Goal: Task Accomplishment & Management: Manage account settings

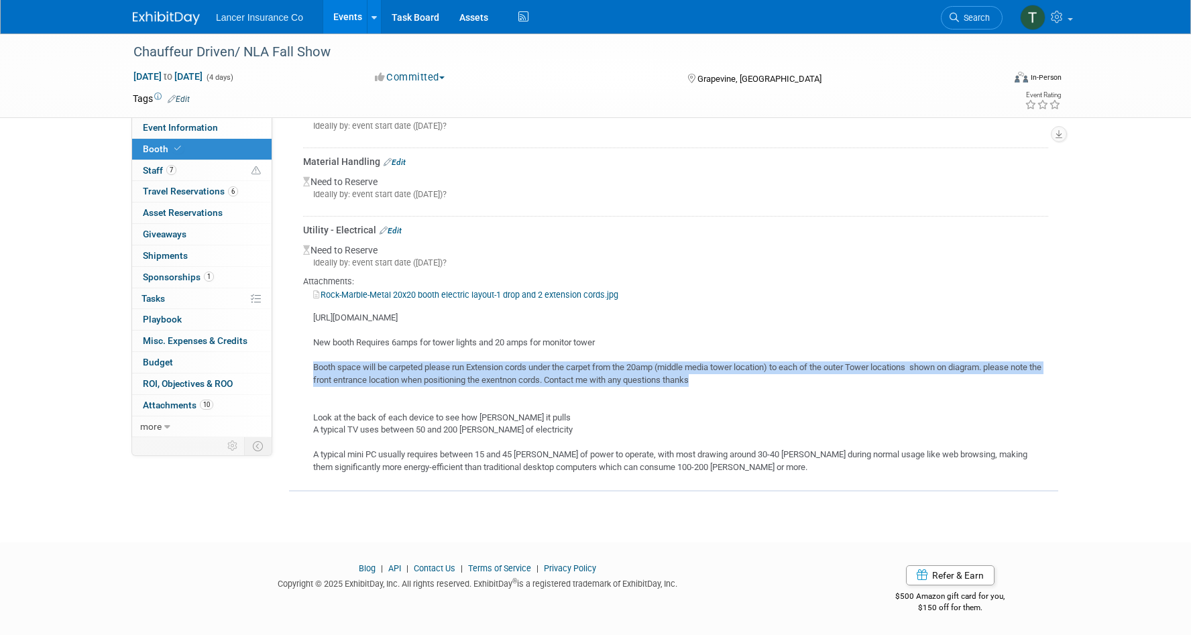
click at [337, 19] on link "Events" at bounding box center [347, 17] width 49 height 34
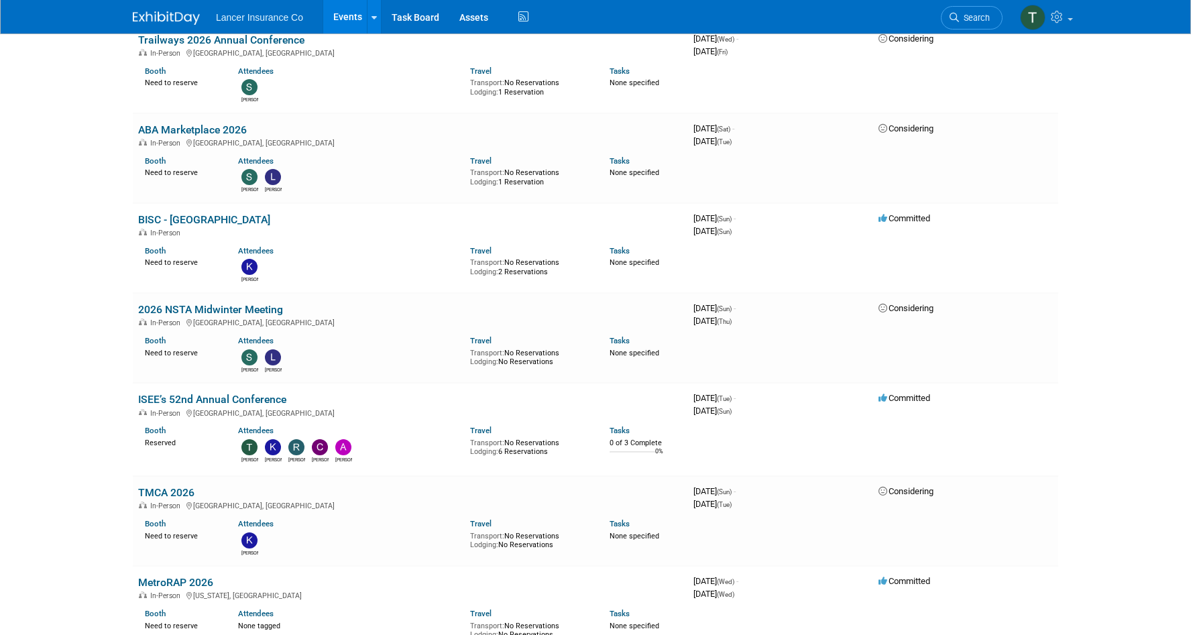
scroll to position [2086, 0]
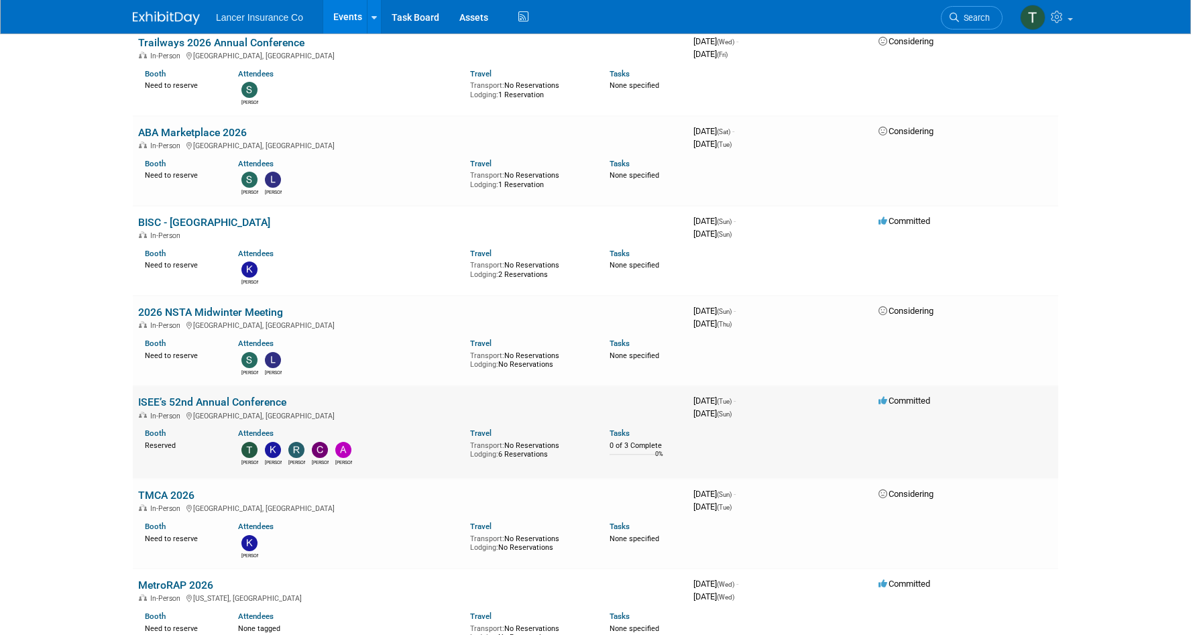
click at [188, 396] on link "ISEE’s 52nd Annual Conference" at bounding box center [212, 402] width 148 height 13
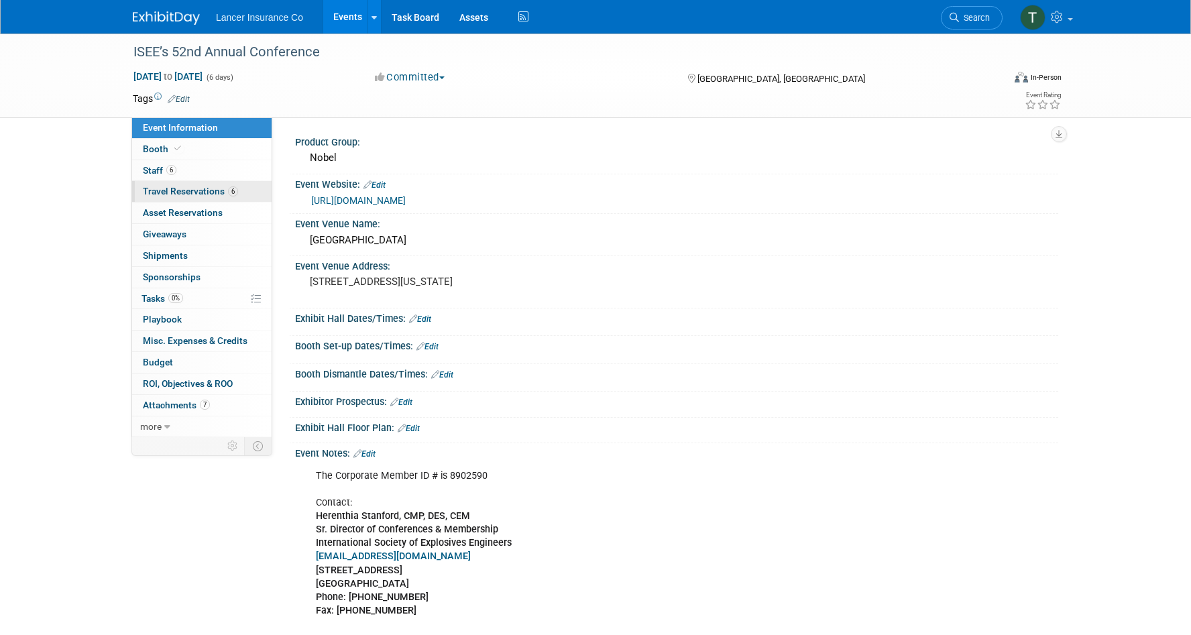
click at [184, 193] on span "Travel Reservations 6" at bounding box center [190, 191] width 95 height 11
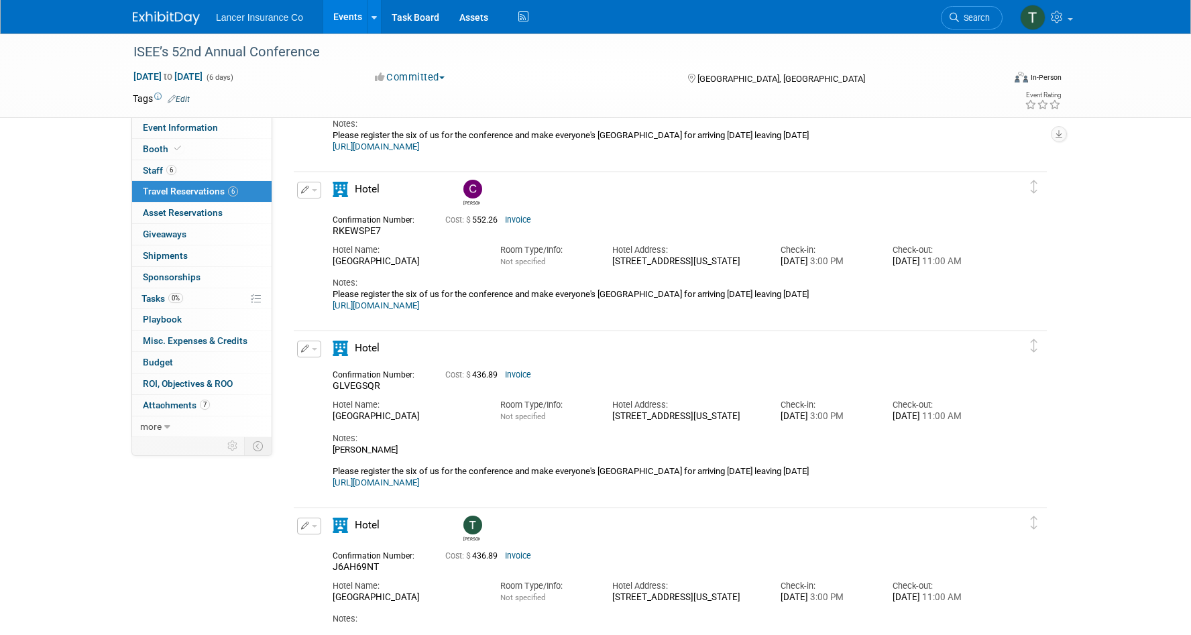
scroll to position [657, 0]
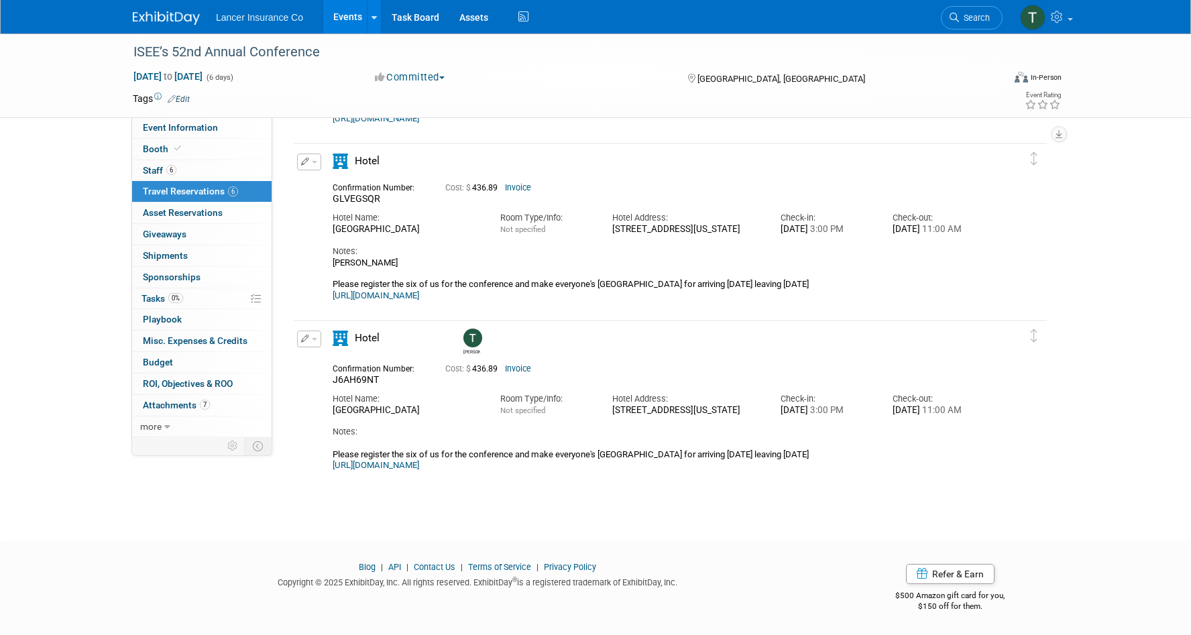
click at [341, 12] on link "Events" at bounding box center [347, 17] width 49 height 34
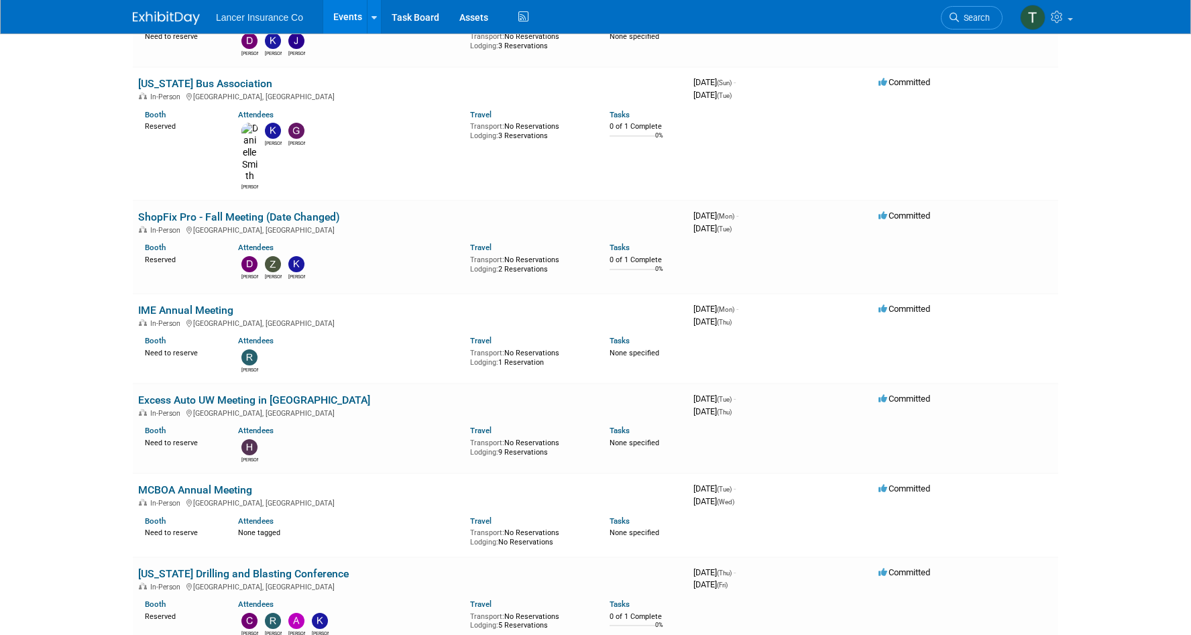
scroll to position [1317, 0]
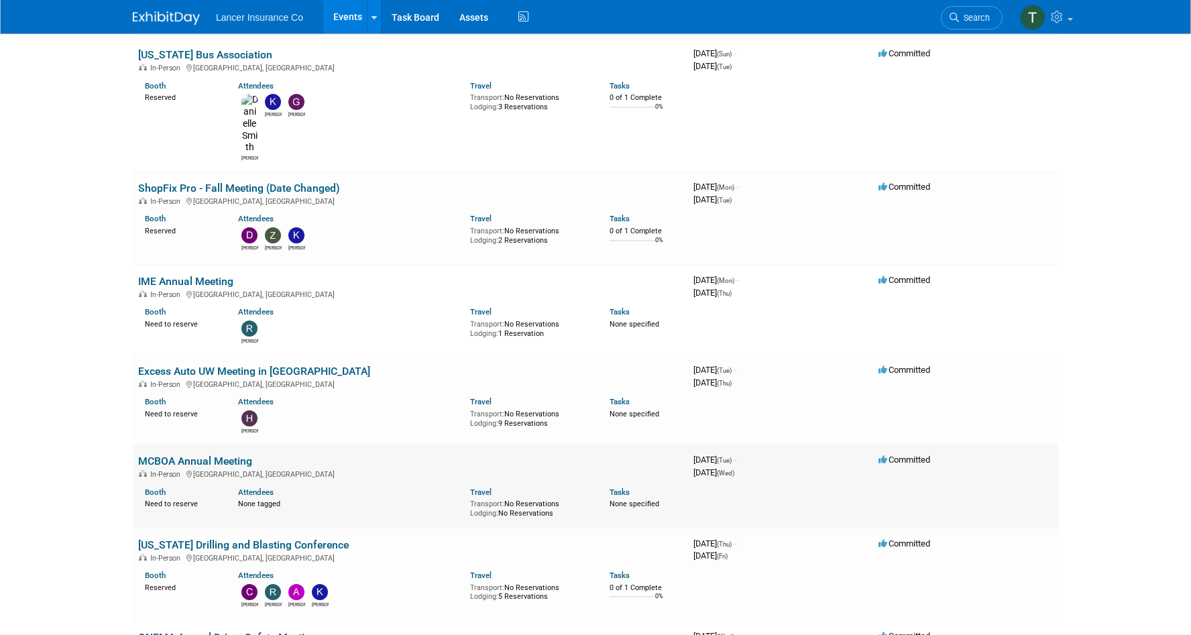
click at [213, 455] on link "MCBOA Annual Meeting" at bounding box center [195, 461] width 114 height 13
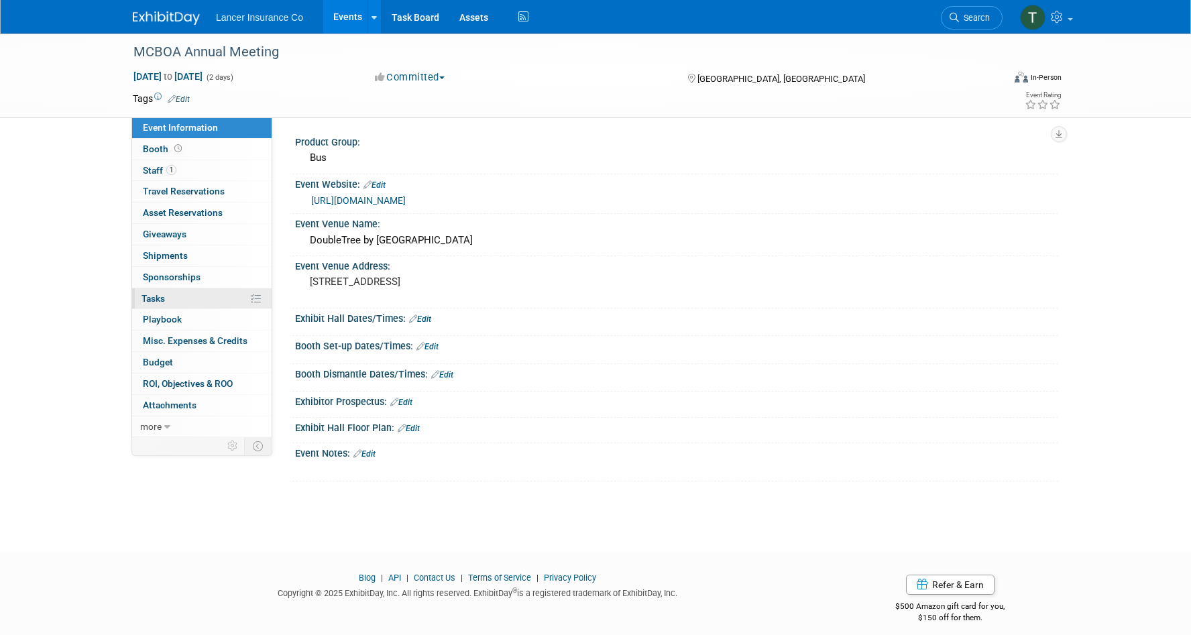
click at [155, 299] on span "Tasks 0%" at bounding box center [153, 298] width 23 height 11
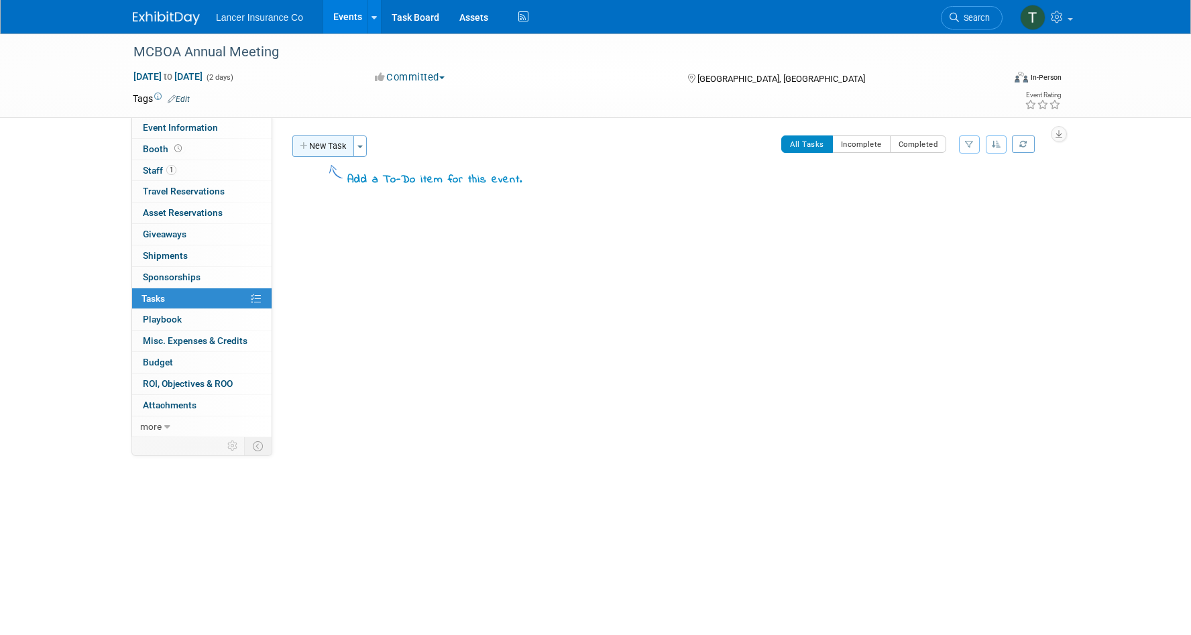
click at [332, 156] on button "New Task" at bounding box center [323, 146] width 62 height 21
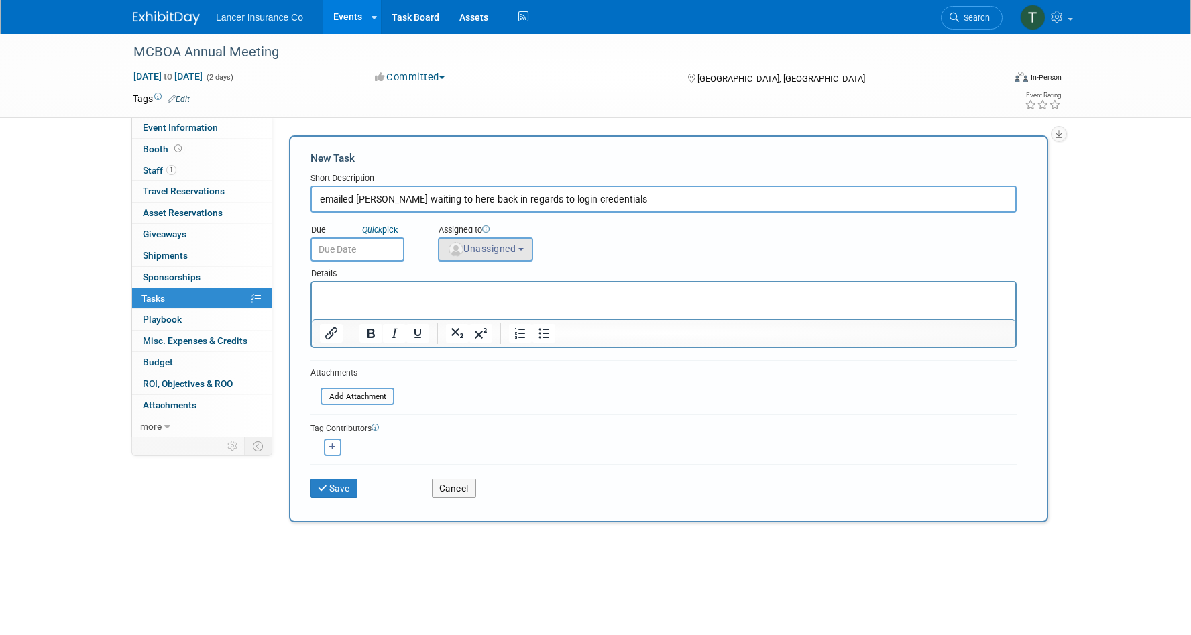
type input "emailed Vicki waiting to here back in regards to login credentials"
click at [476, 247] on span "Unassigned" at bounding box center [481, 249] width 68 height 11
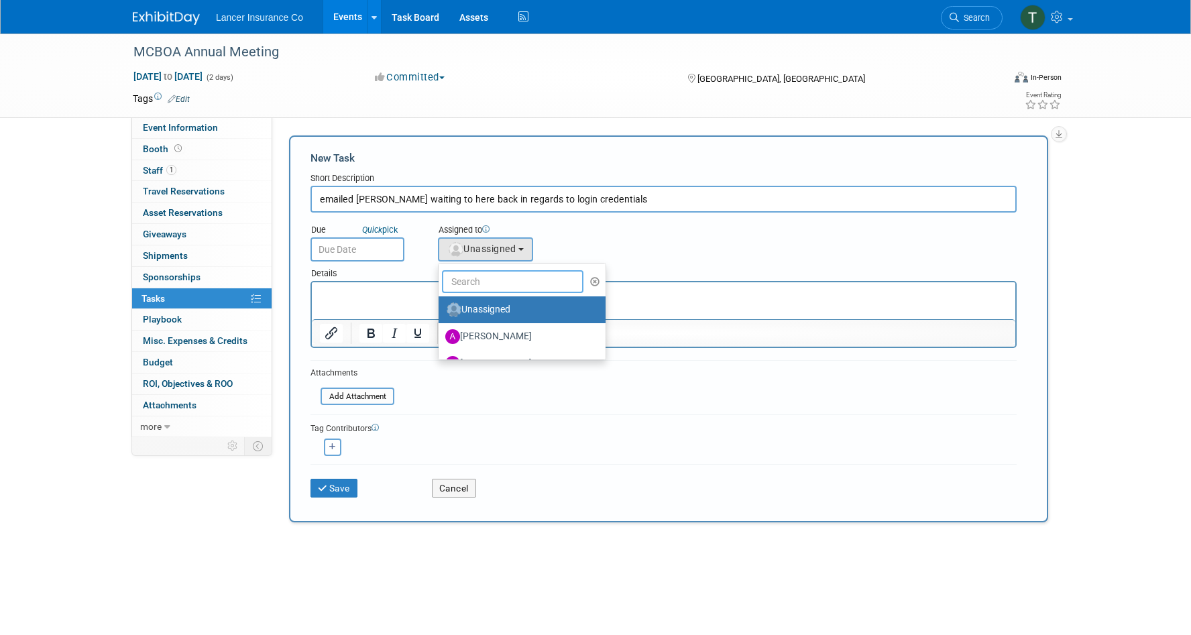
click at [472, 272] on input "text" at bounding box center [513, 281] width 142 height 23
type input "[PERSON_NAME]"
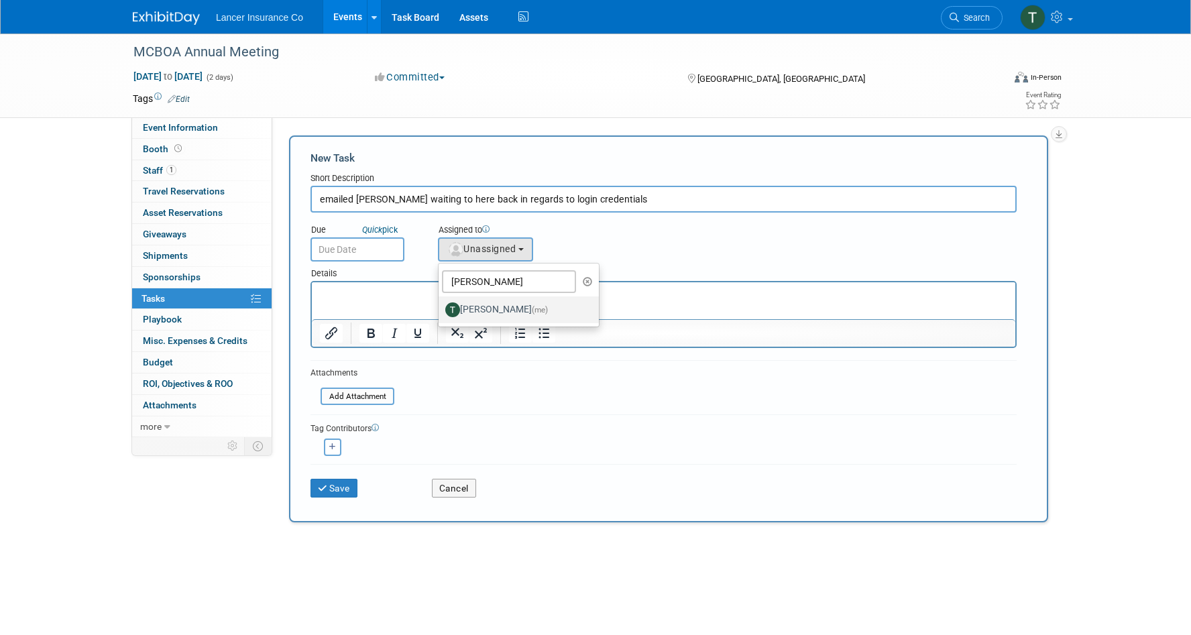
click at [515, 308] on label "[PERSON_NAME] (me)" at bounding box center [515, 309] width 140 height 21
click at [441, 308] on input "[PERSON_NAME] (me)" at bounding box center [436, 308] width 9 height 9
select select "4421722b-634f-4799-af43-cbca53d48260"
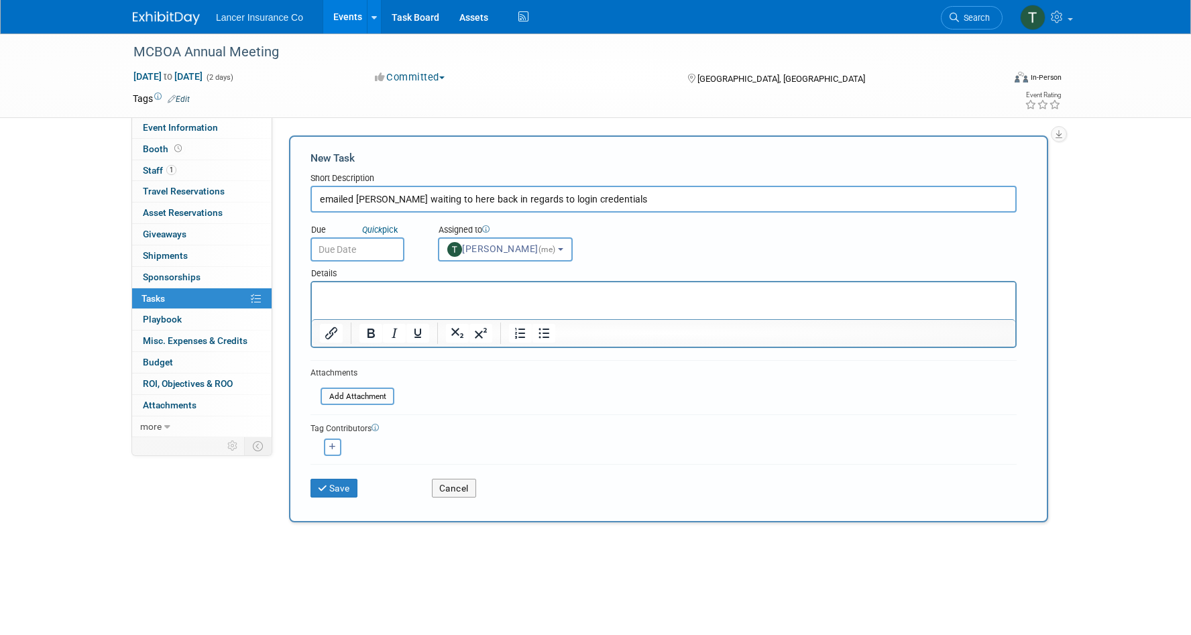
click at [382, 252] on input "text" at bounding box center [358, 249] width 94 height 24
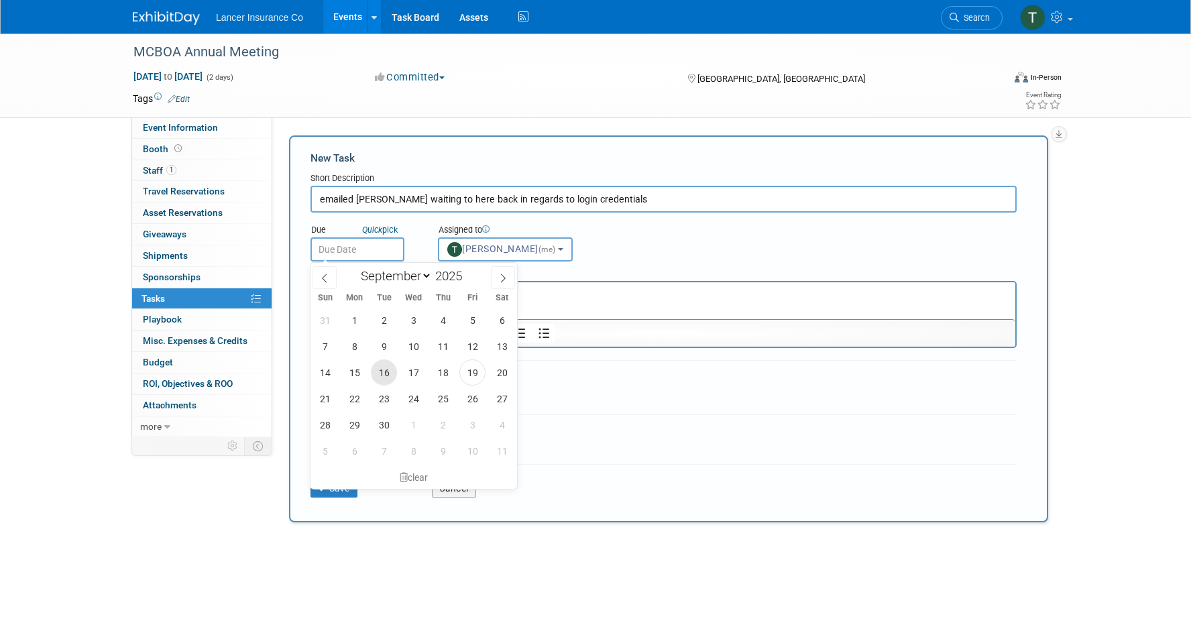
click at [384, 371] on span "16" at bounding box center [384, 373] width 26 height 26
type input "Sep 16, 2025"
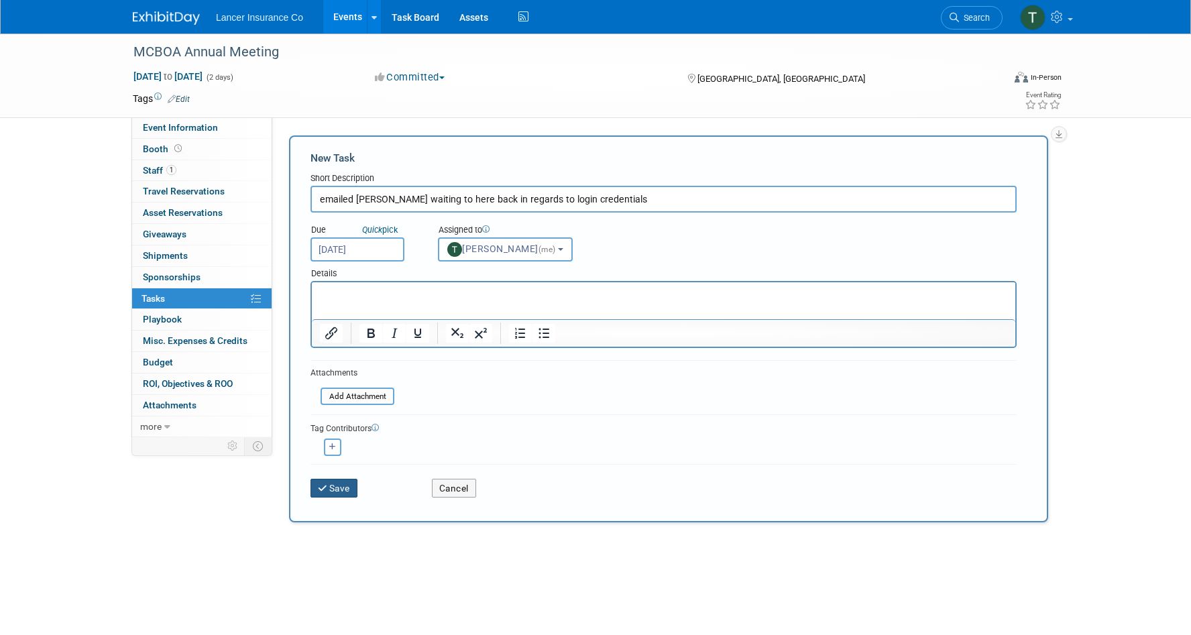
click at [343, 490] on button "Save" at bounding box center [334, 488] width 47 height 19
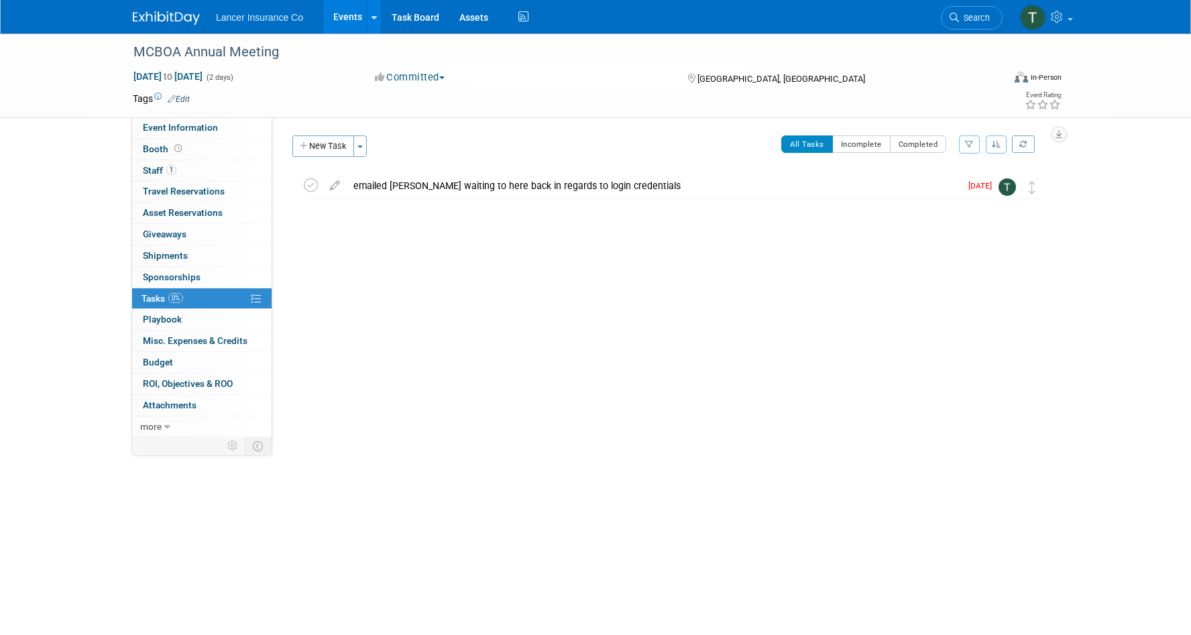
click at [347, 14] on link "Events" at bounding box center [347, 17] width 49 height 34
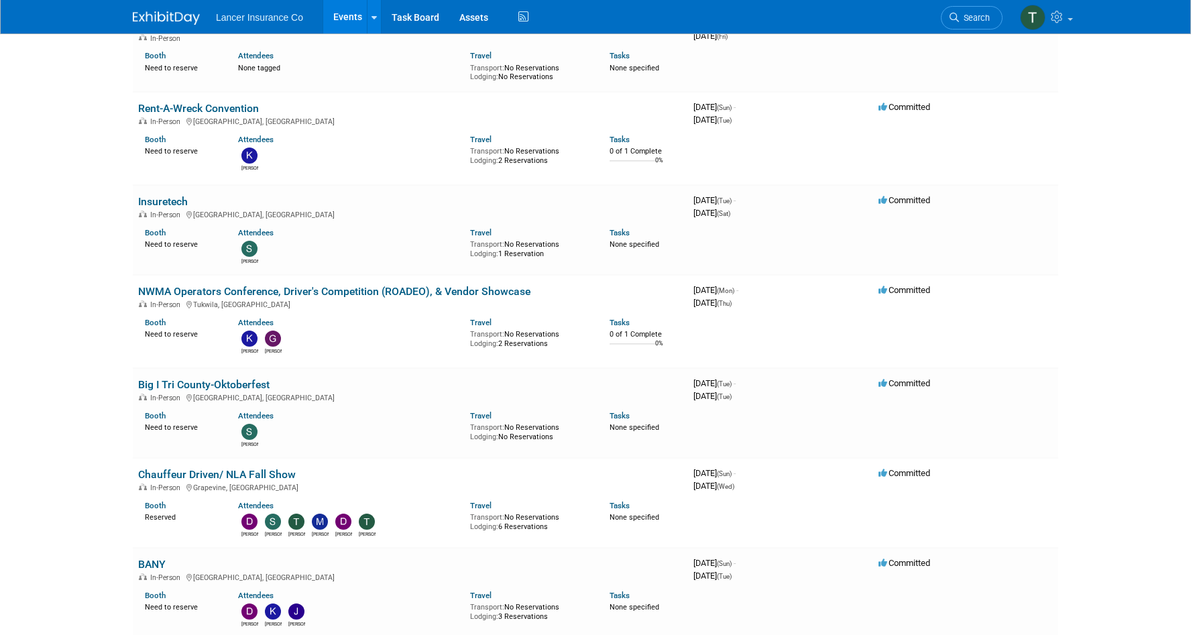
scroll to position [679, 0]
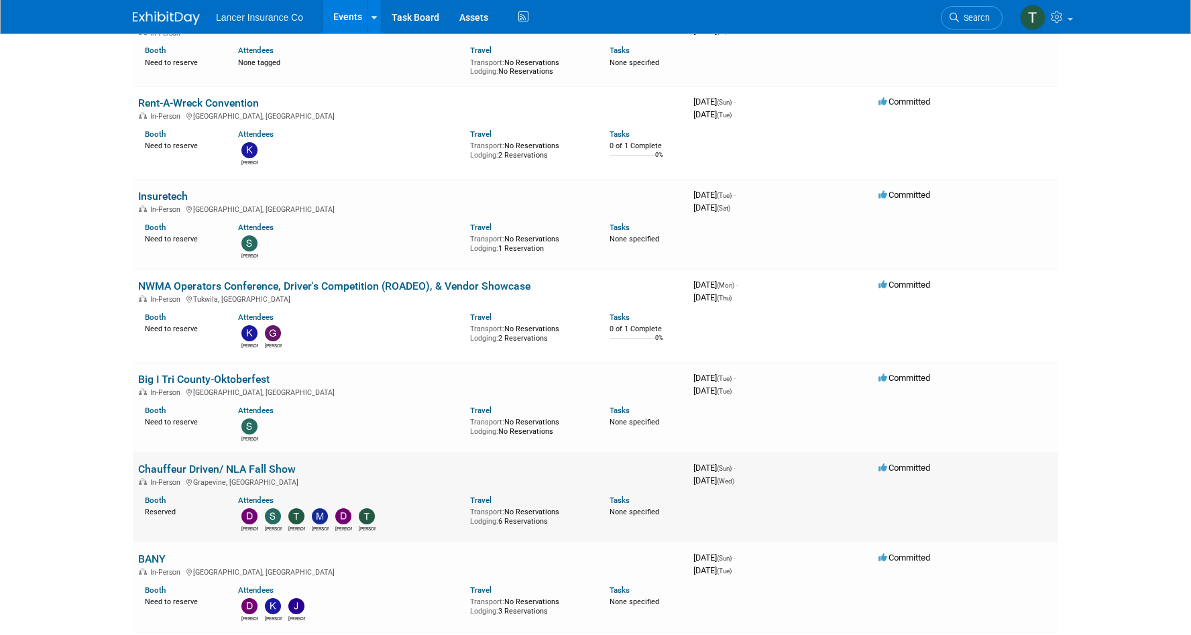
click at [195, 466] on link "Chauffeur Driven/ NLA Fall Show" at bounding box center [217, 469] width 158 height 13
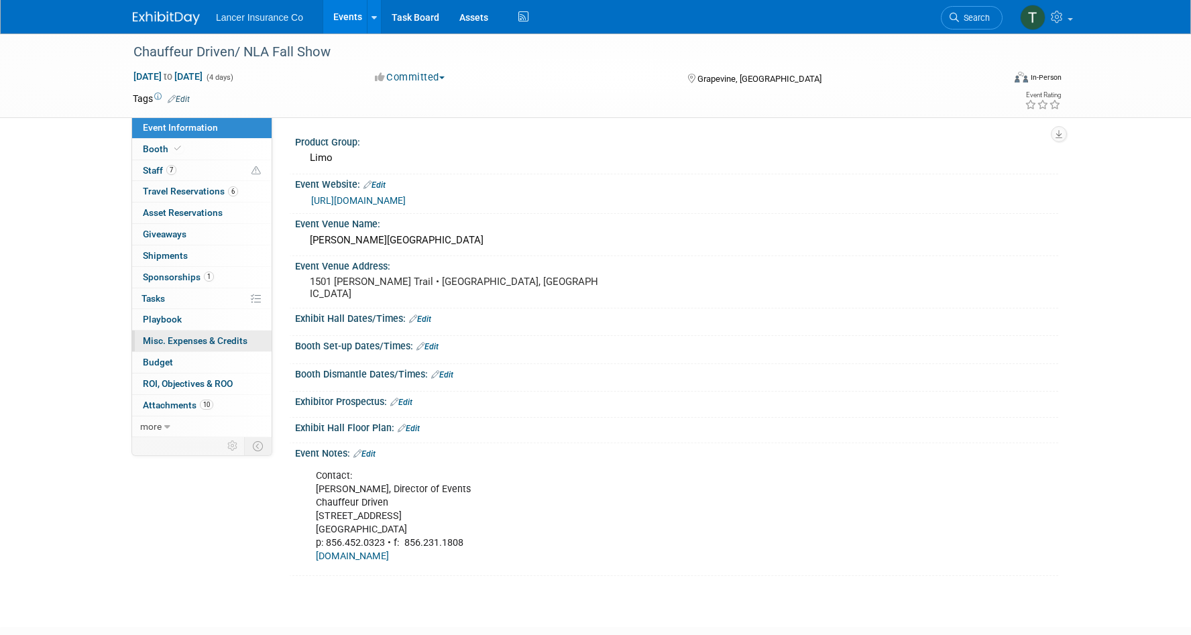
click at [164, 344] on span "Misc. Expenses & Credits 0" at bounding box center [195, 340] width 105 height 11
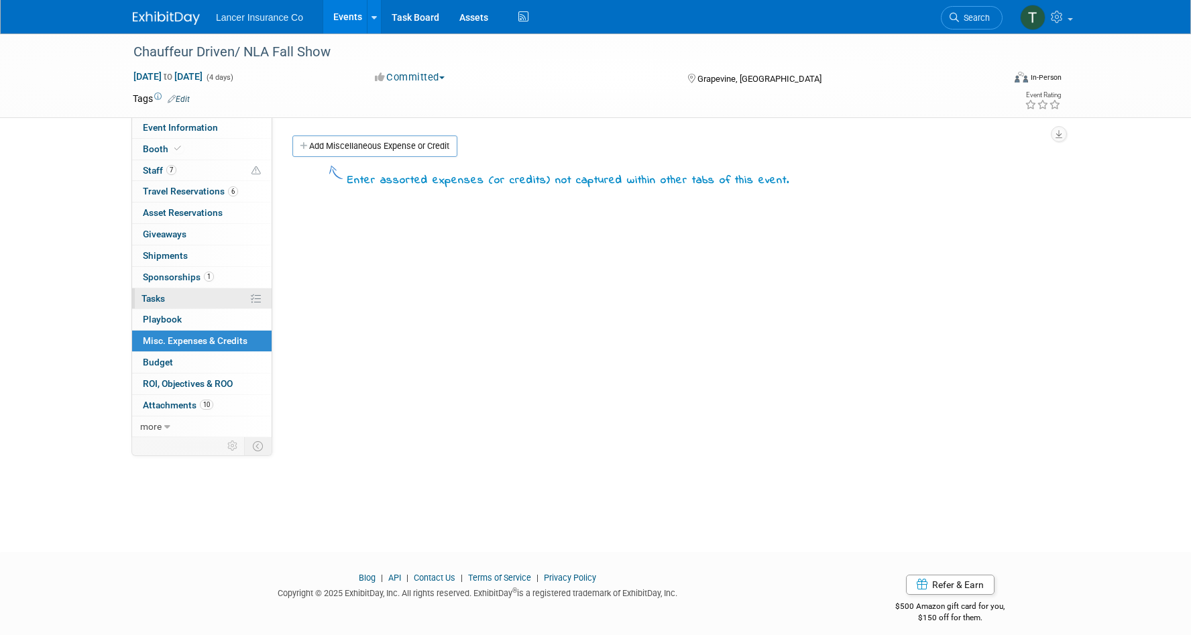
click at [160, 296] on span "Tasks 0%" at bounding box center [153, 298] width 23 height 11
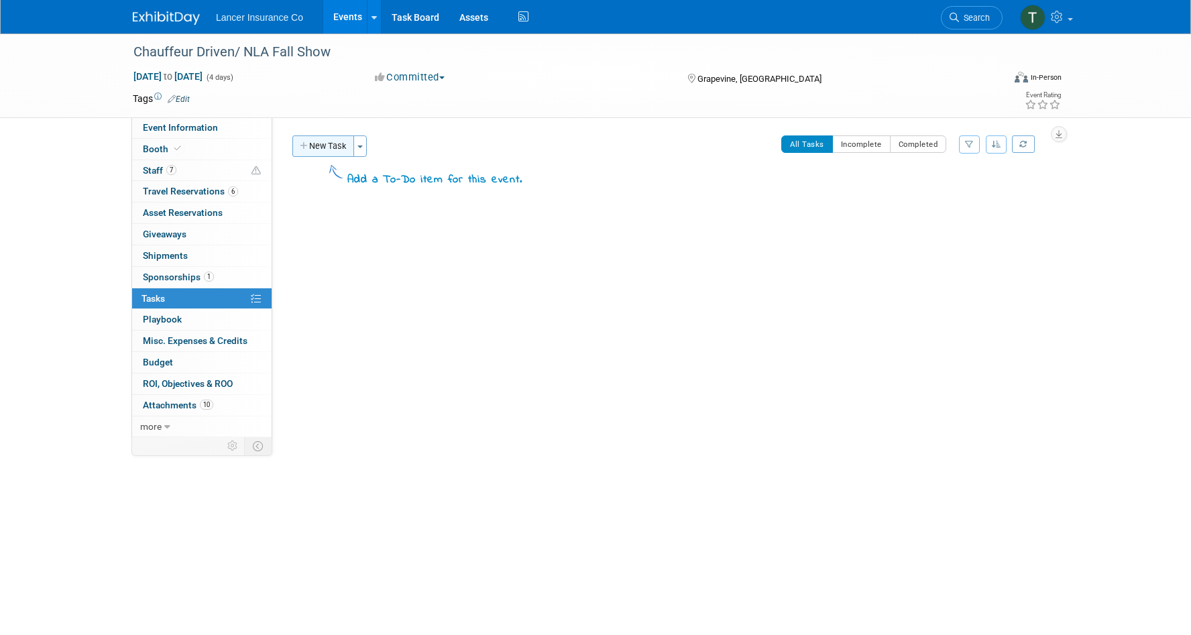
click at [334, 144] on button "New Task" at bounding box center [323, 146] width 62 height 21
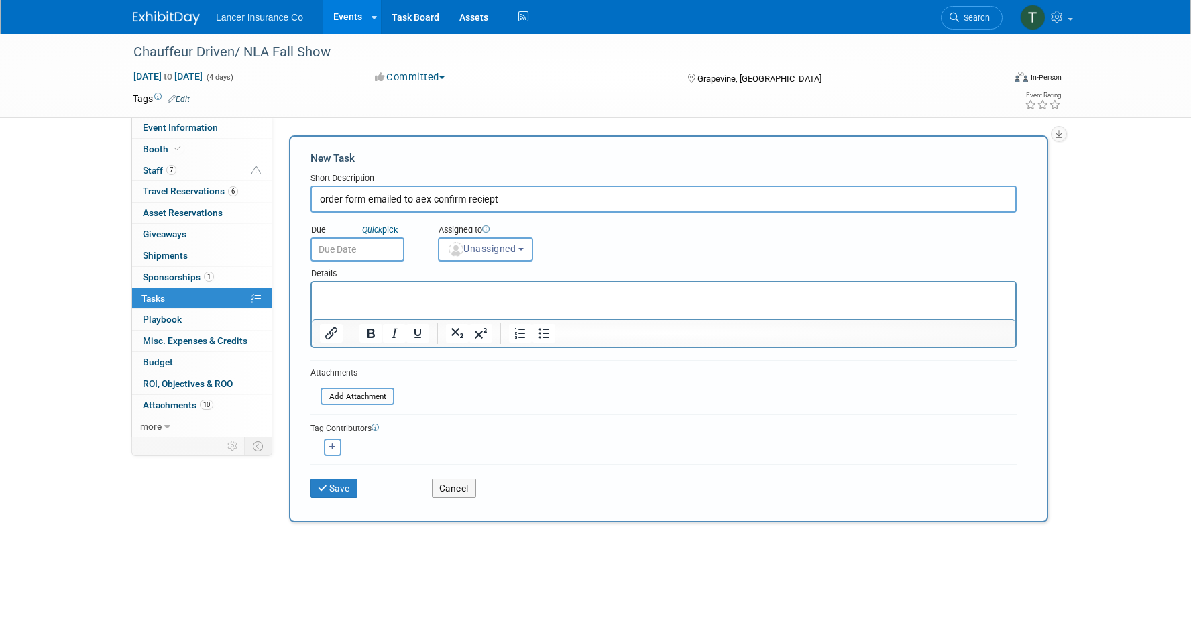
type input "order form emailed to aex confirm reciept"
click at [391, 252] on input "text" at bounding box center [358, 249] width 94 height 24
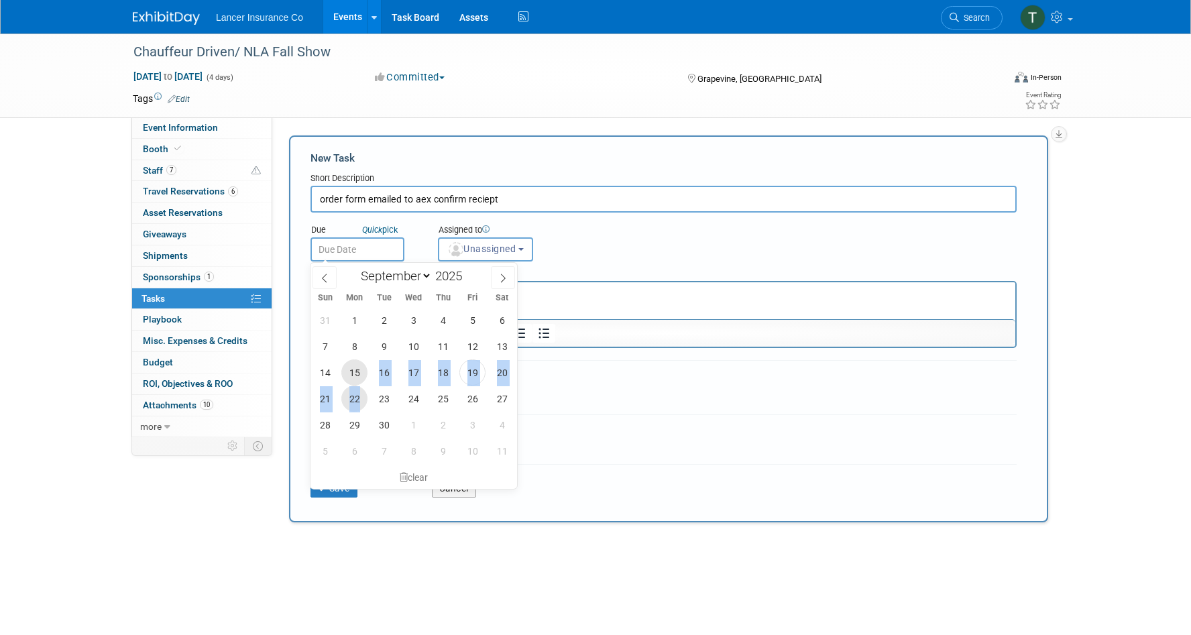
drag, startPoint x: 360, startPoint y: 373, endPoint x: 359, endPoint y: 394, distance: 20.8
click at [359, 394] on div "31 1 2 3 4 5 6 7 8 9 10 11 12 13 14 15 16 17 18 19 20 21 22 23 24 25 26 27 28 2…" at bounding box center [414, 385] width 207 height 157
click at [354, 397] on span "22" at bounding box center [354, 399] width 26 height 26
type input "Sep 22, 2025"
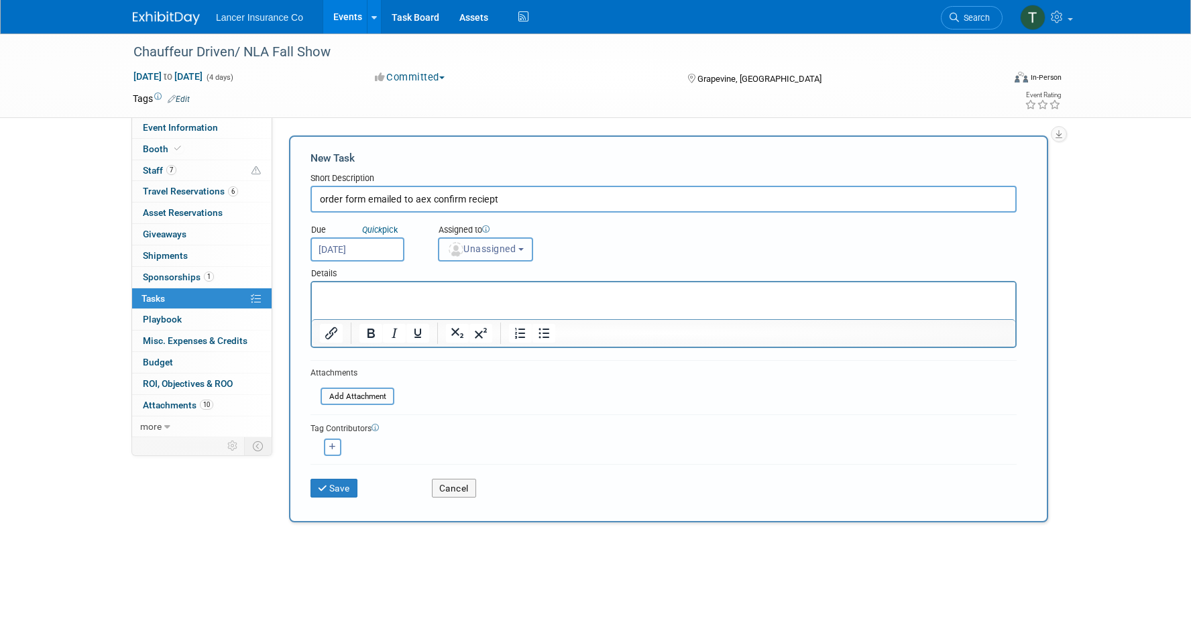
click at [477, 252] on span "Unassigned" at bounding box center [481, 249] width 68 height 11
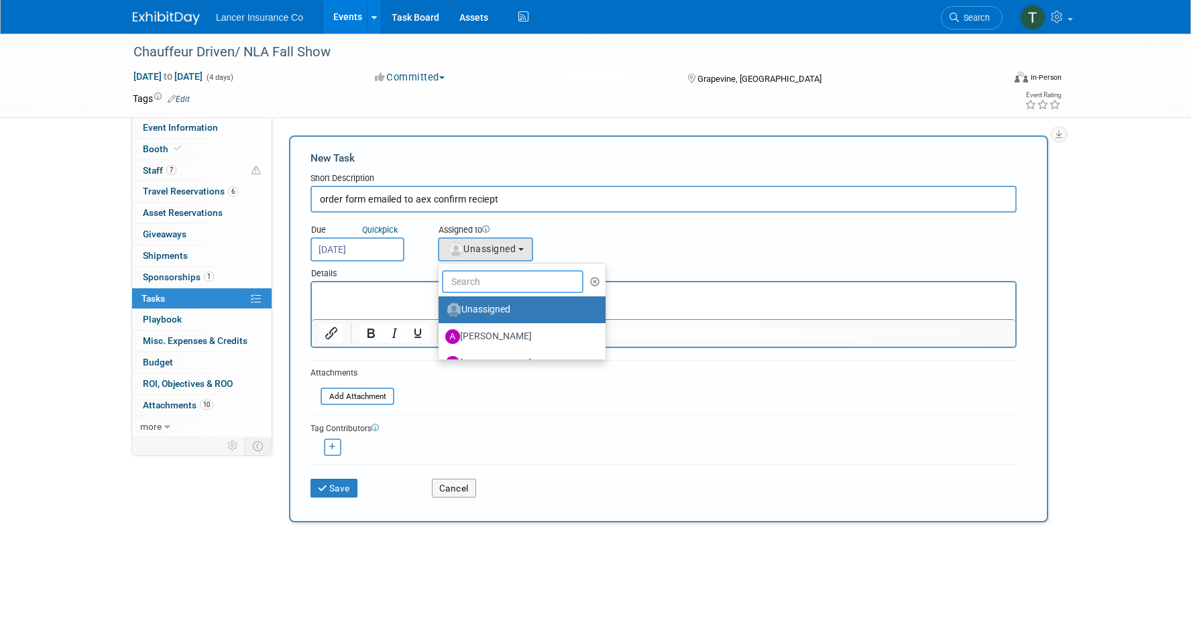
click at [477, 277] on input "text" at bounding box center [513, 281] width 142 height 23
type input "[PERSON_NAME]"
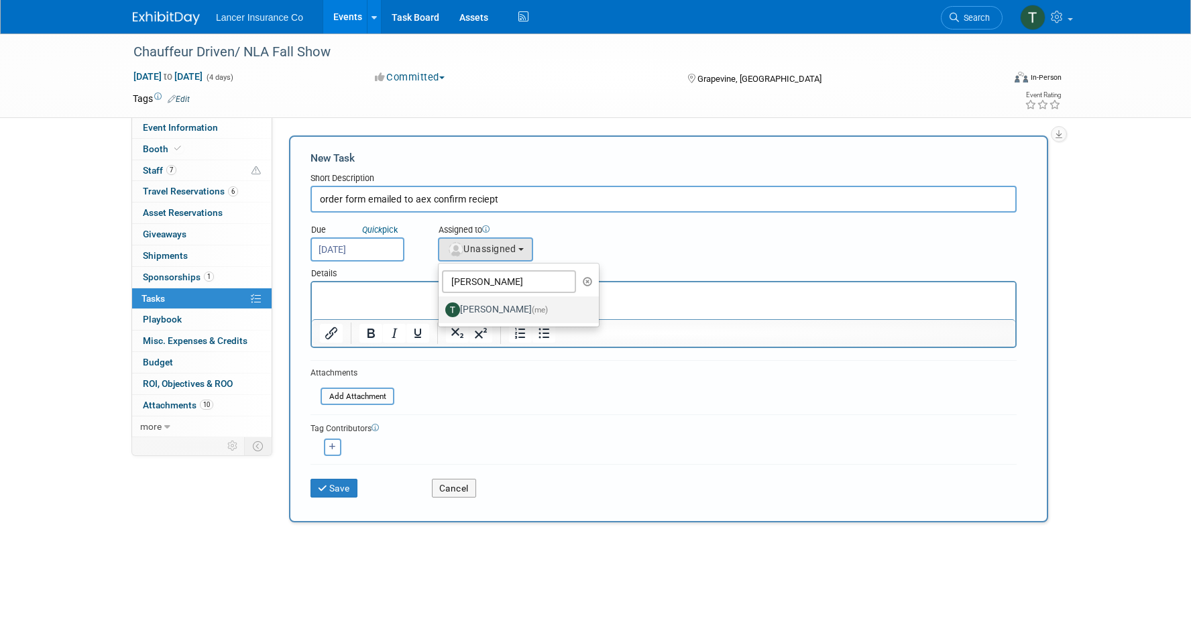
click at [511, 308] on label "Terrence Forrest (me)" at bounding box center [515, 309] width 140 height 21
click at [441, 308] on input "Terrence Forrest (me)" at bounding box center [436, 308] width 9 height 9
select select "4421722b-634f-4799-af43-cbca53d48260"
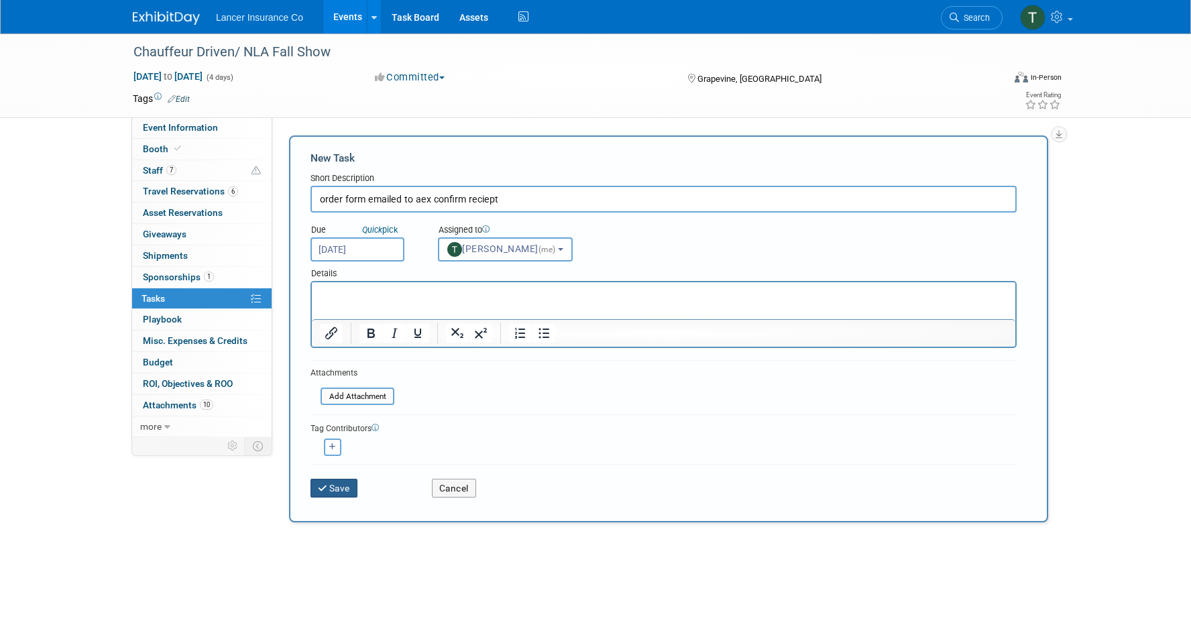
click at [337, 488] on button "Save" at bounding box center [334, 488] width 47 height 19
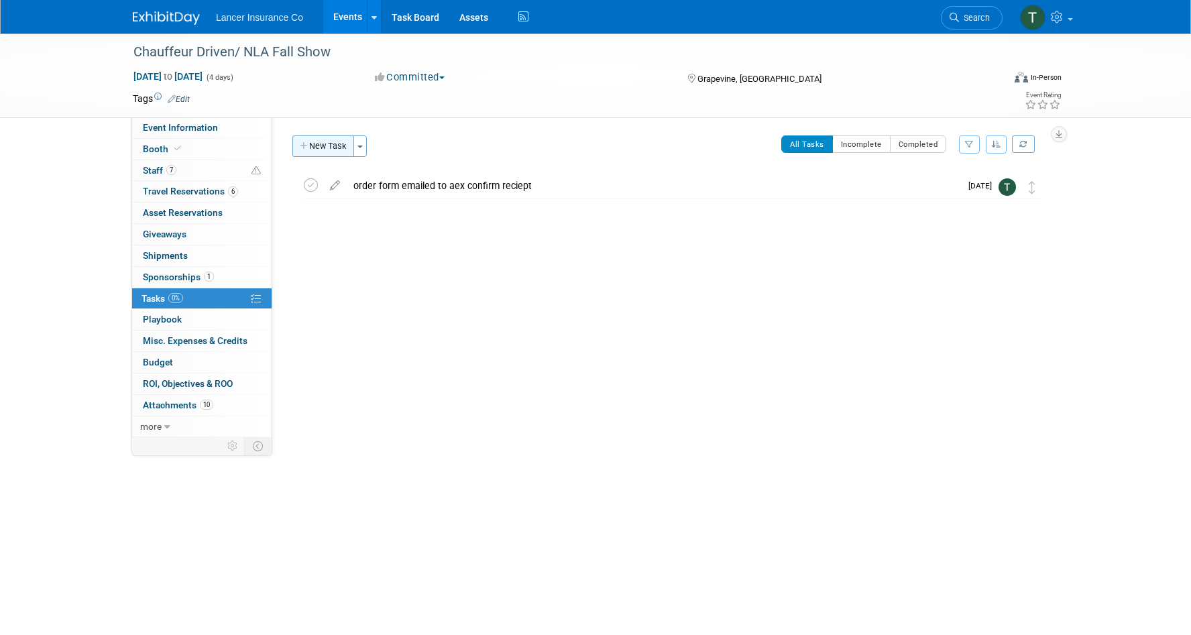
click at [325, 147] on button "New Task" at bounding box center [323, 146] width 62 height 21
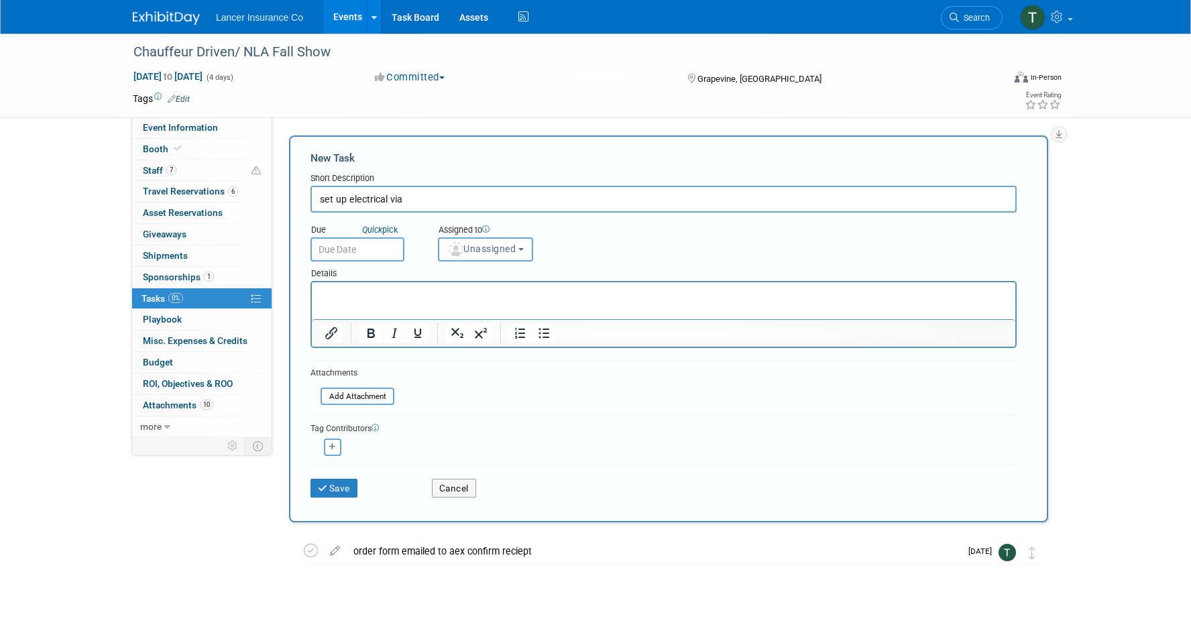
type input "set up electrical via"
click at [352, 301] on html at bounding box center [664, 291] width 704 height 19
click at [518, 327] on icon "Remove link" at bounding box center [526, 326] width 16 height 16
drag, startPoint x: 338, startPoint y: 492, endPoint x: 388, endPoint y: 235, distance: 261.0
click at [388, 235] on form "New Task Short Description set up electrical via Due Quick pick Unassigned (me)…" at bounding box center [669, 329] width 716 height 356
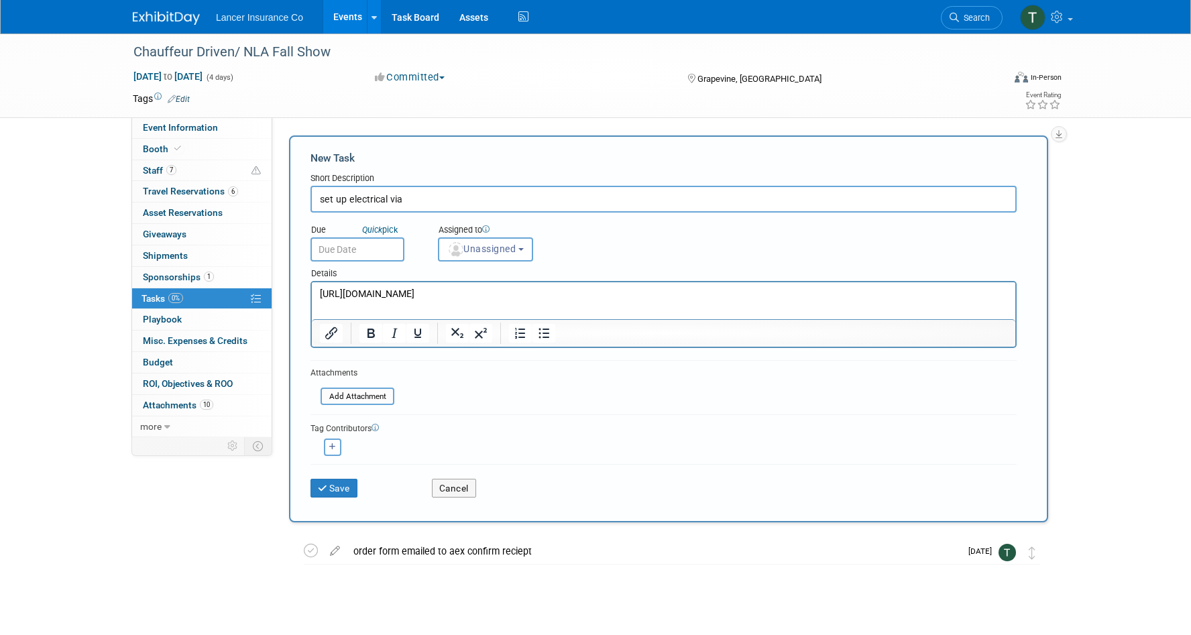
click at [388, 252] on input "text" at bounding box center [358, 249] width 94 height 24
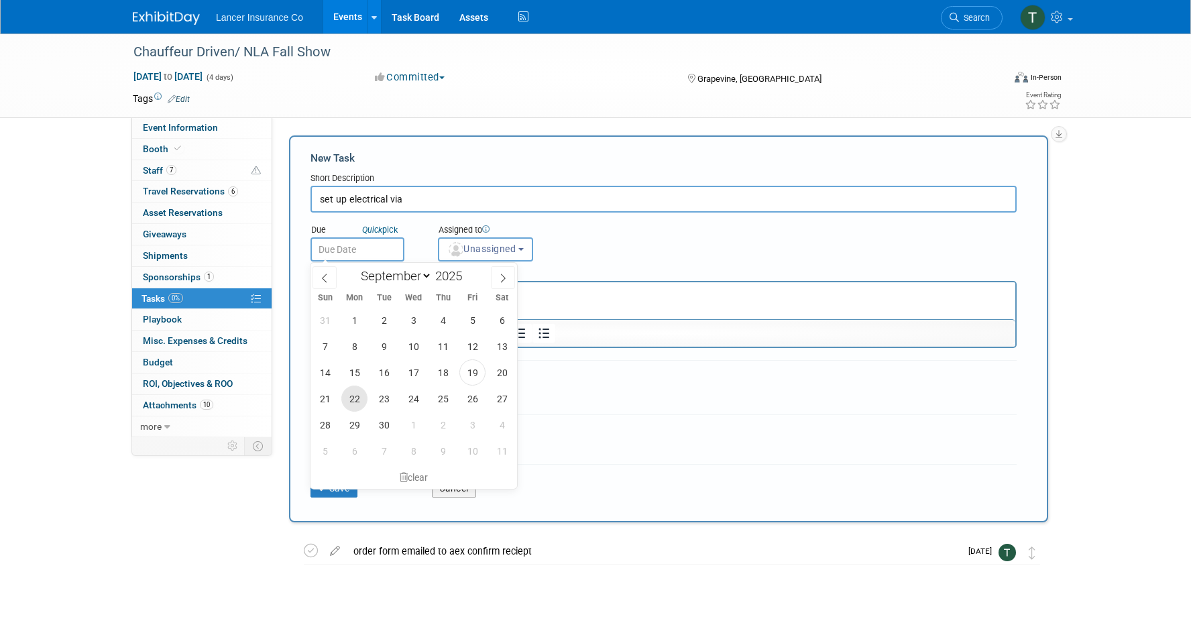
click at [351, 402] on span "22" at bounding box center [354, 399] width 26 height 26
type input "Sep 22, 2025"
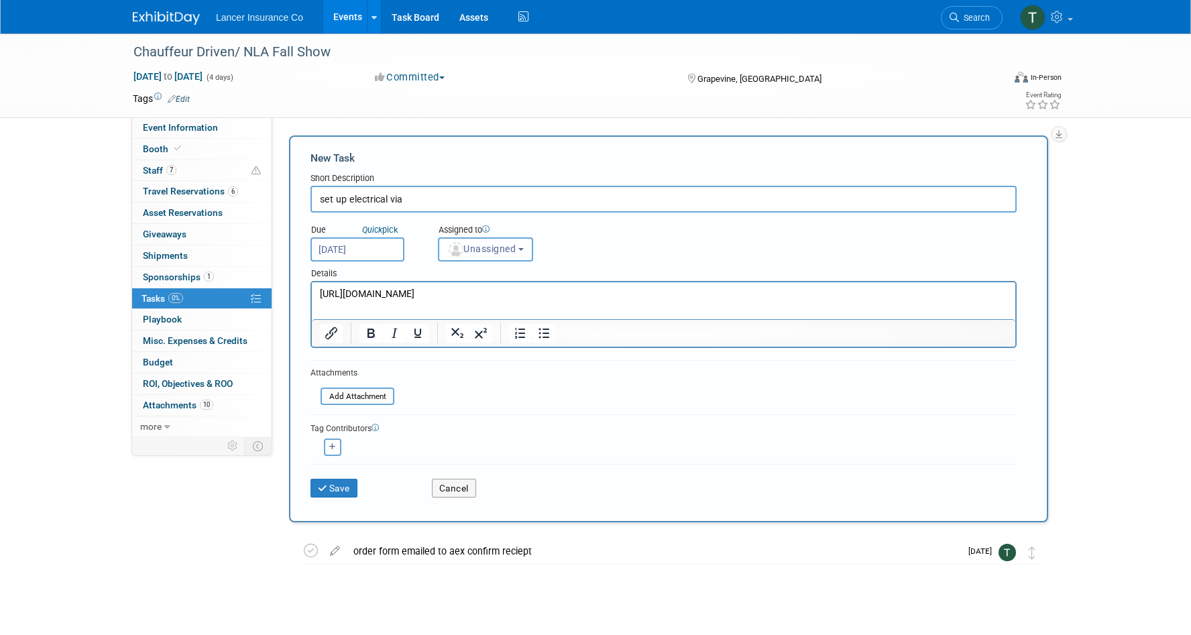
click at [494, 254] on button "Unassigned" at bounding box center [485, 249] width 95 height 24
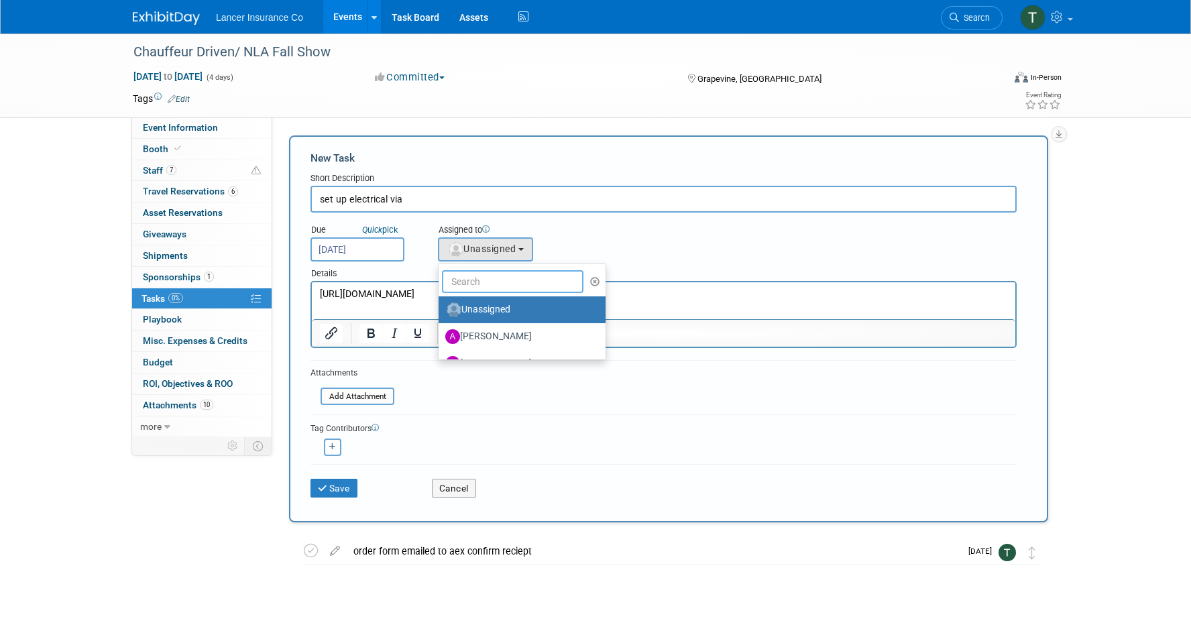
click at [480, 284] on input "text" at bounding box center [513, 281] width 142 height 23
type input "[PERSON_NAME]"
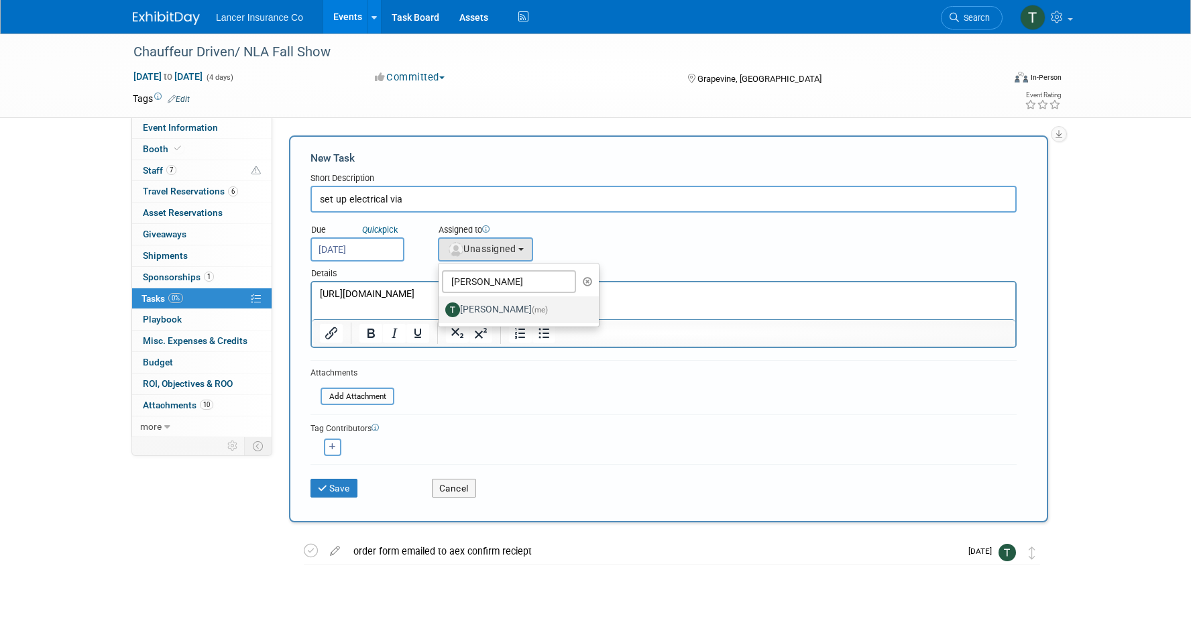
click at [488, 309] on label "Terrence Forrest (me)" at bounding box center [515, 309] width 140 height 21
click at [441, 309] on input "Terrence Forrest (me)" at bounding box center [436, 308] width 9 height 9
select select "4421722b-634f-4799-af43-cbca53d48260"
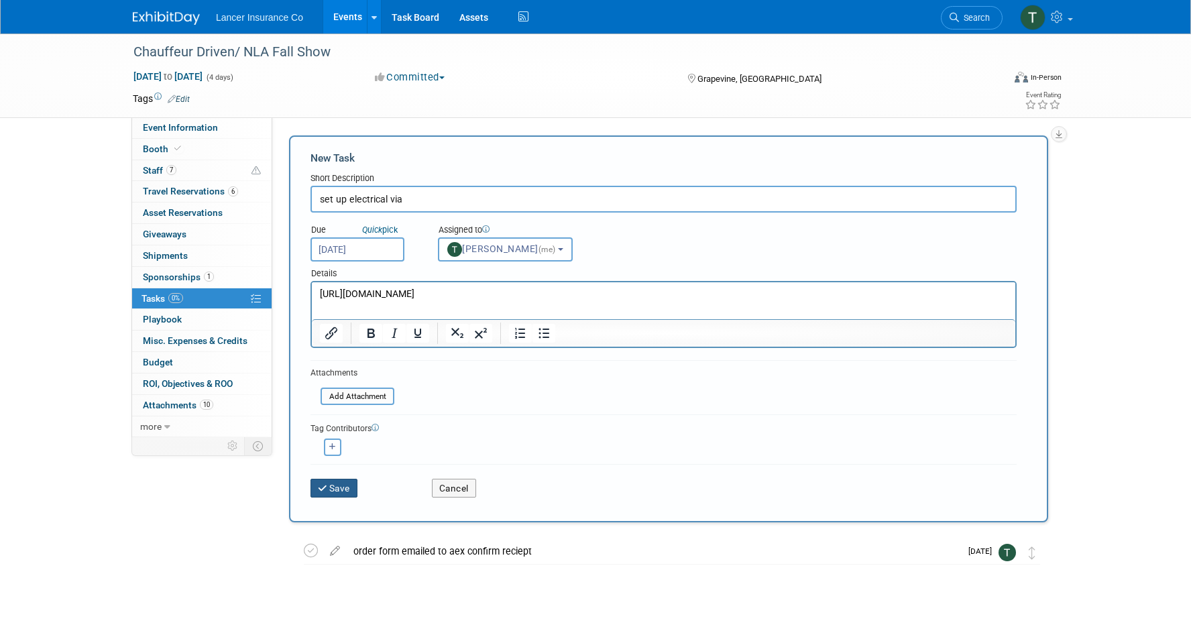
click at [343, 484] on button "Save" at bounding box center [334, 488] width 47 height 19
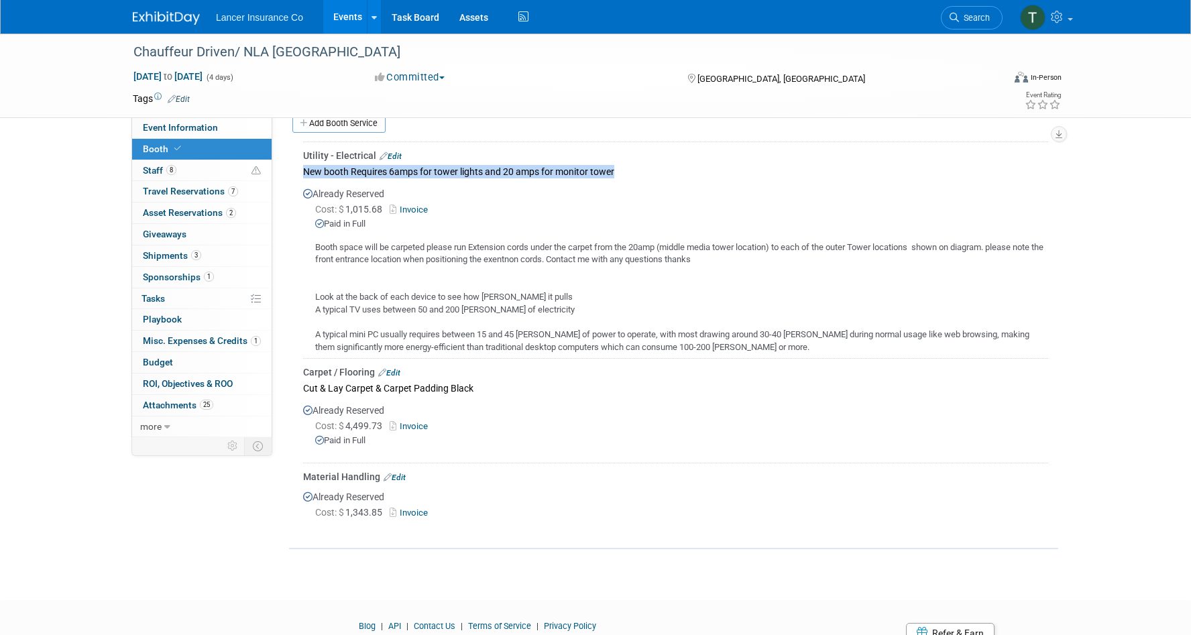
click at [342, 17] on link "Events" at bounding box center [347, 17] width 49 height 34
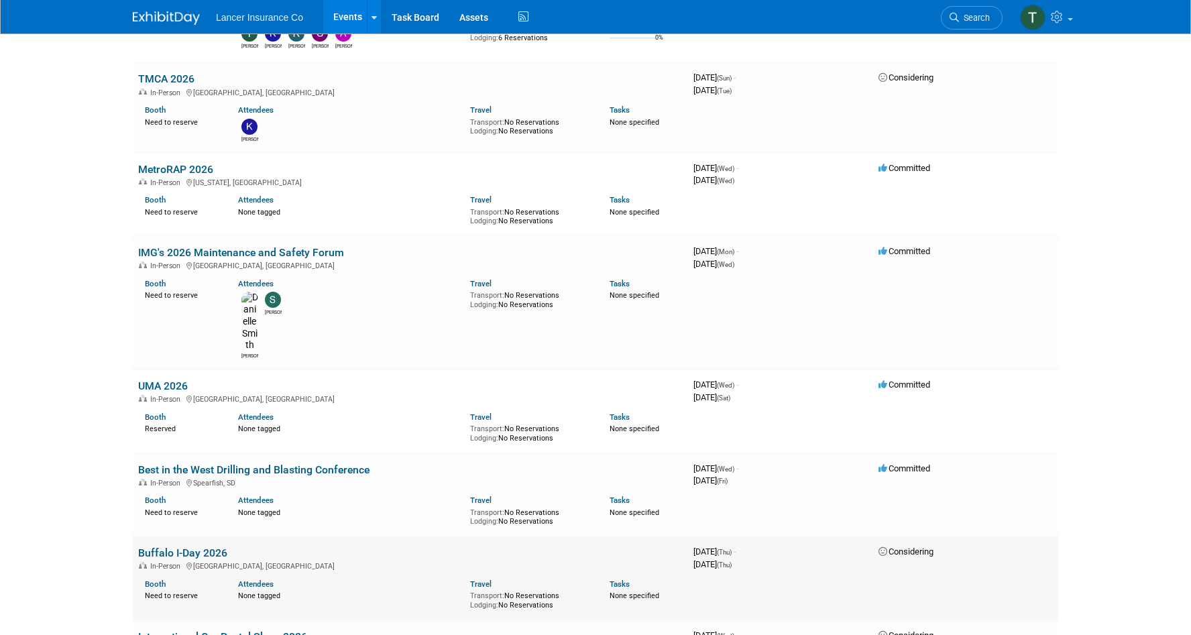
scroll to position [2589, 0]
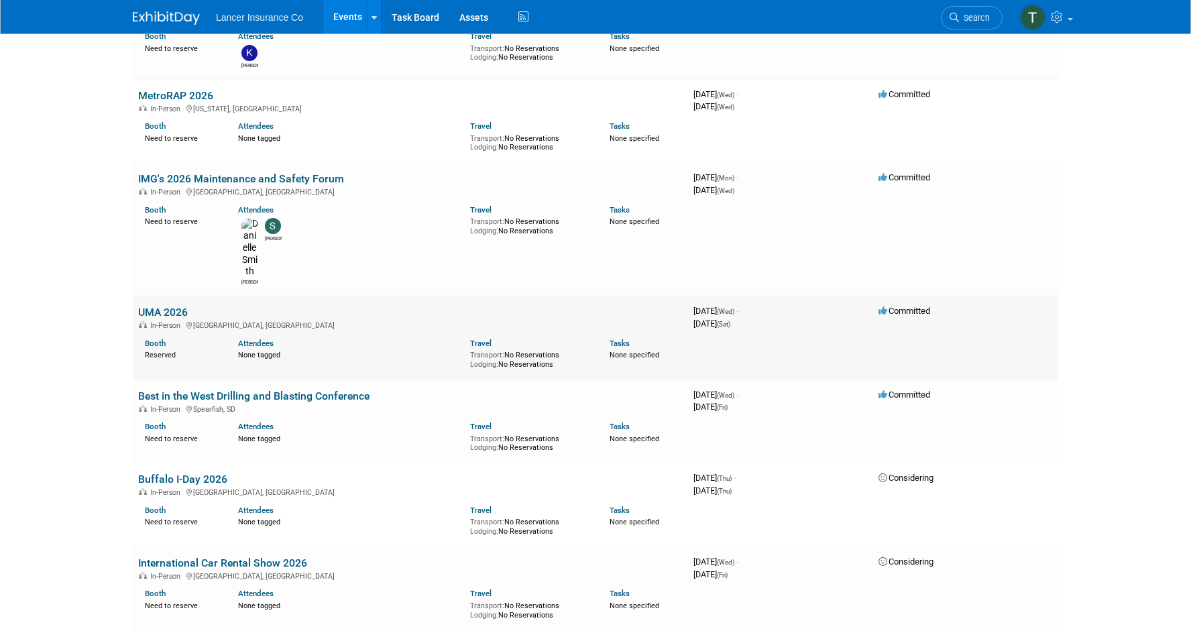
click at [145, 306] on link "UMA 2026" at bounding box center [163, 312] width 50 height 13
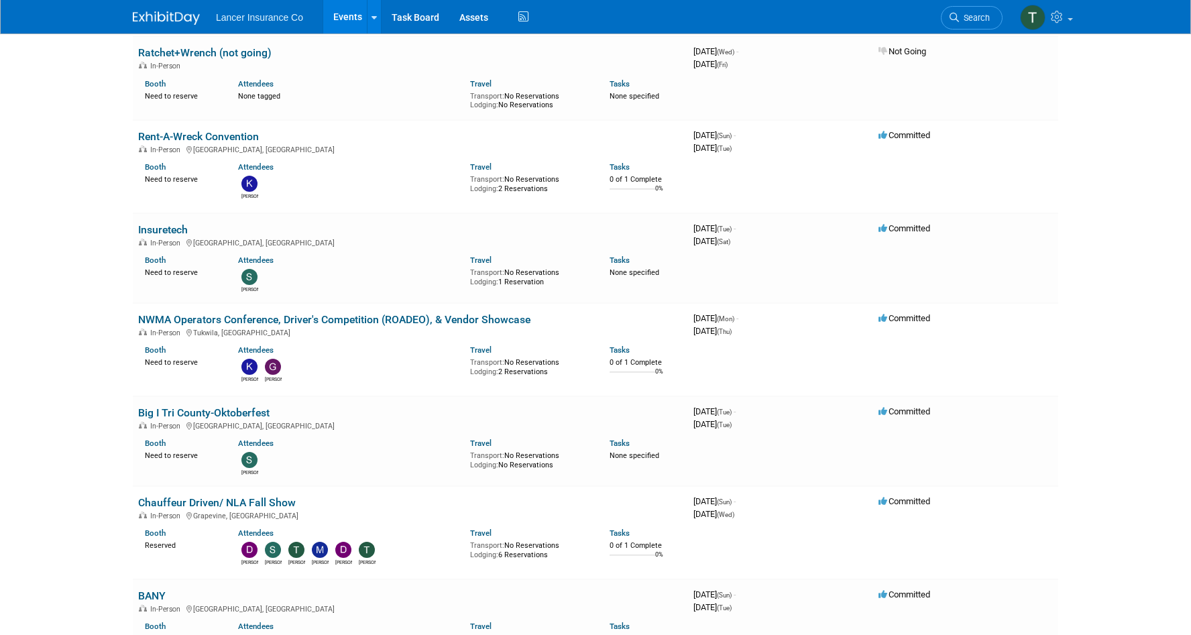
scroll to position [630, 0]
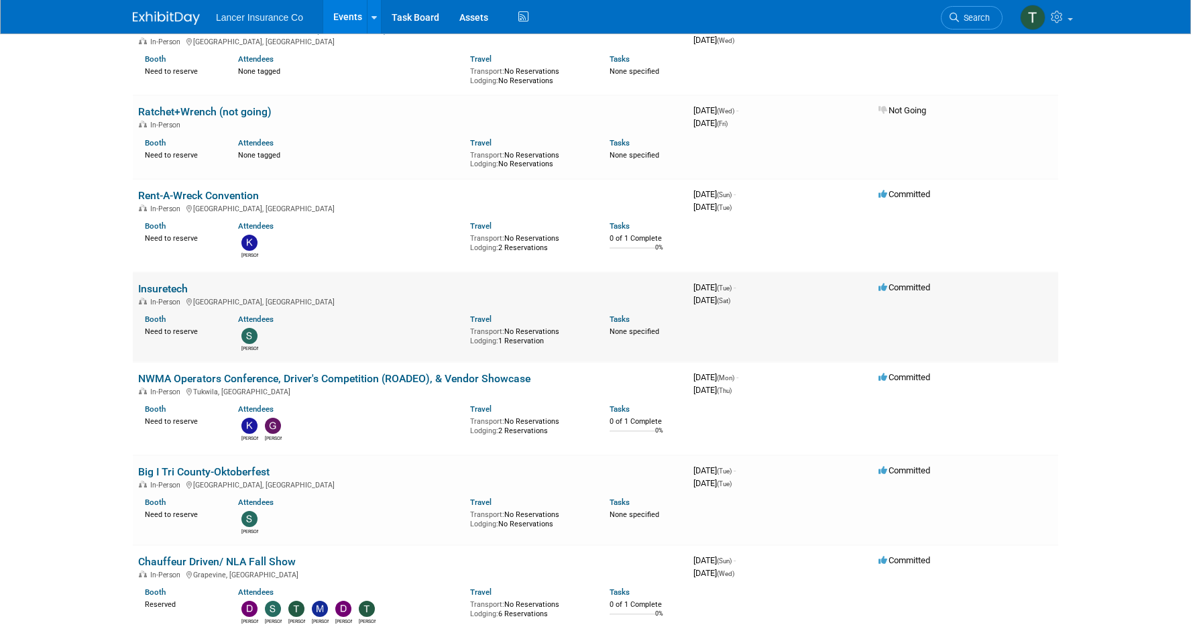
click at [165, 282] on link "Insuretech" at bounding box center [163, 288] width 50 height 13
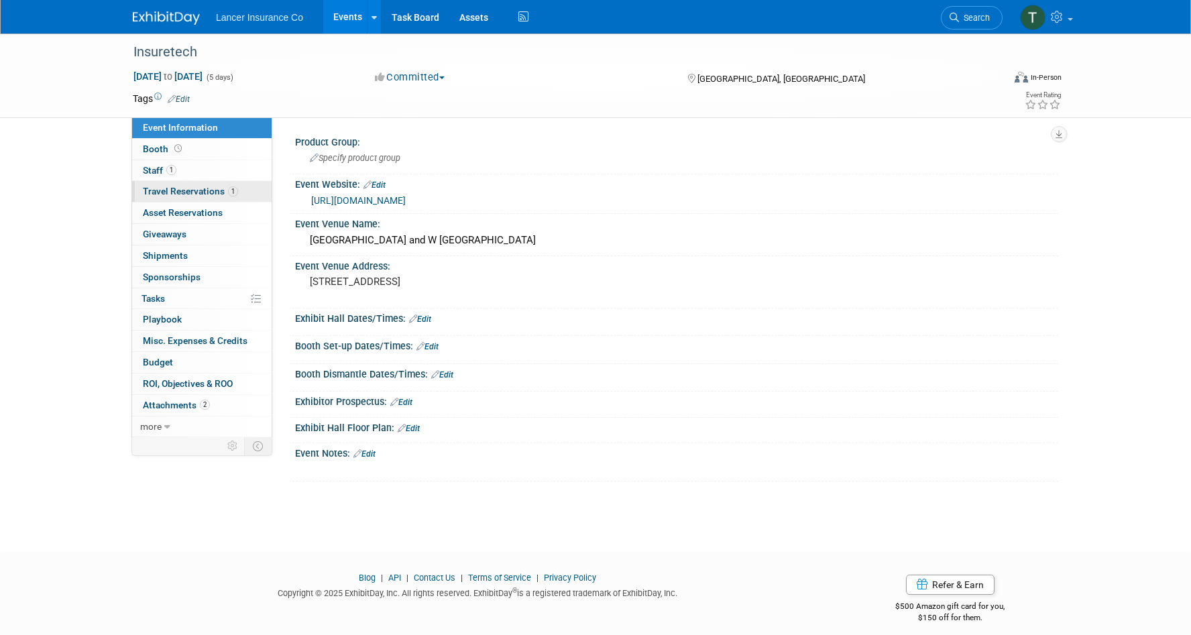
click at [161, 188] on span "Travel Reservations 1" at bounding box center [190, 191] width 95 height 11
